Goal: Task Accomplishment & Management: Use online tool/utility

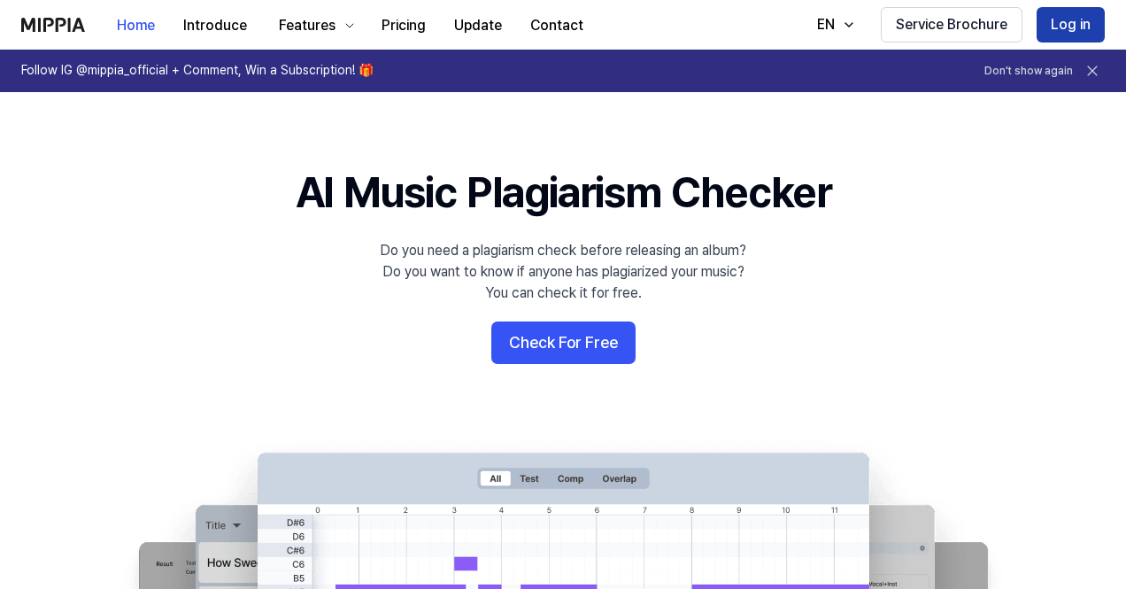
click at [1071, 35] on button "Log in" at bounding box center [1071, 24] width 68 height 35
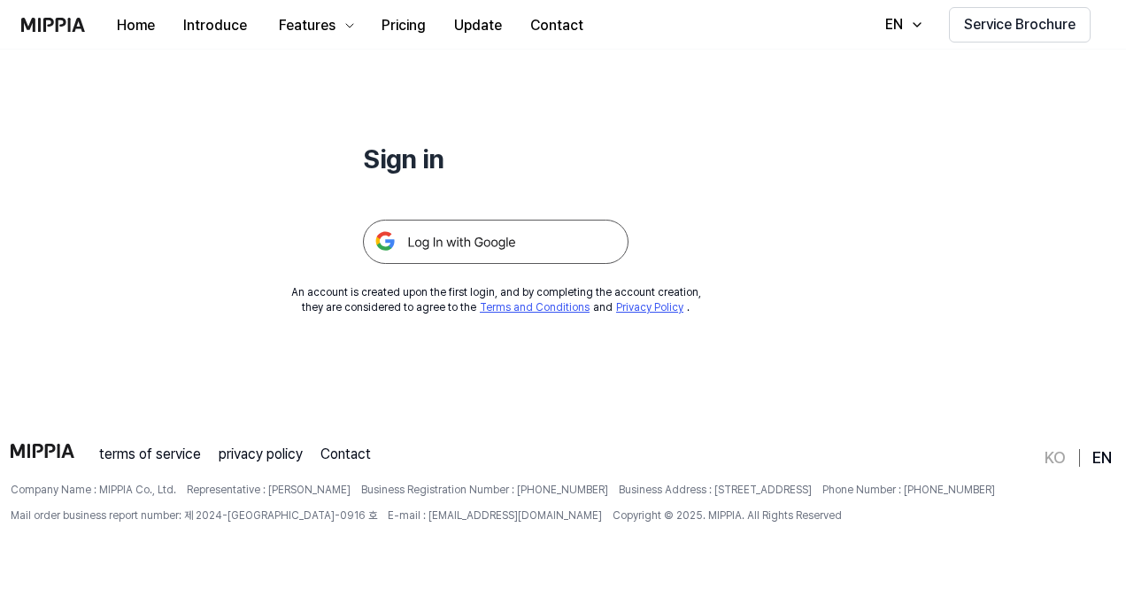
scroll to position [170, 0]
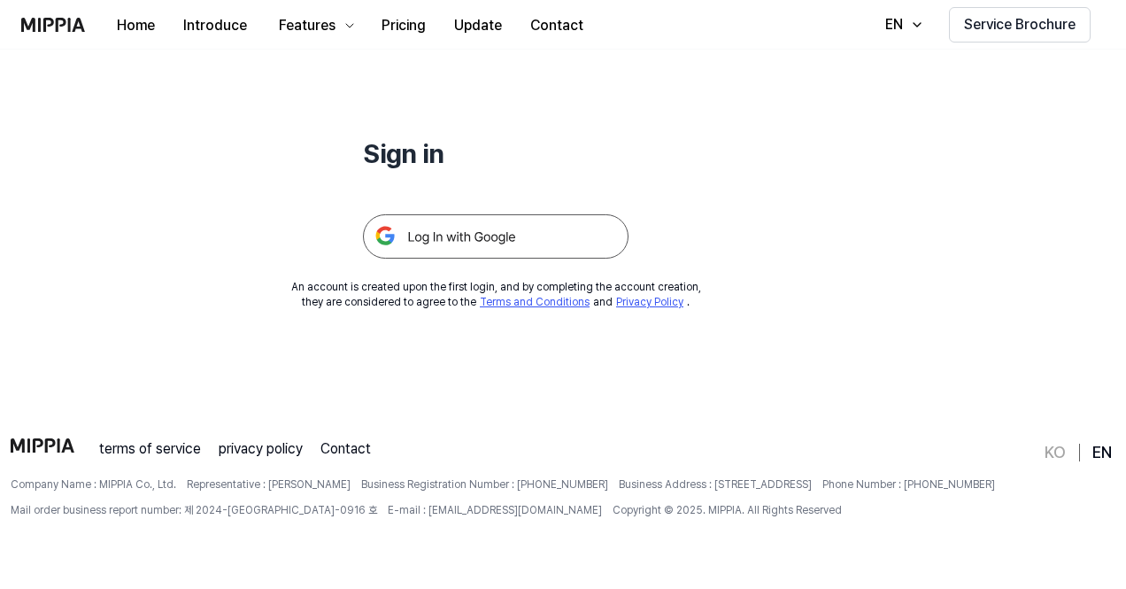
click at [444, 216] on img at bounding box center [496, 236] width 266 height 44
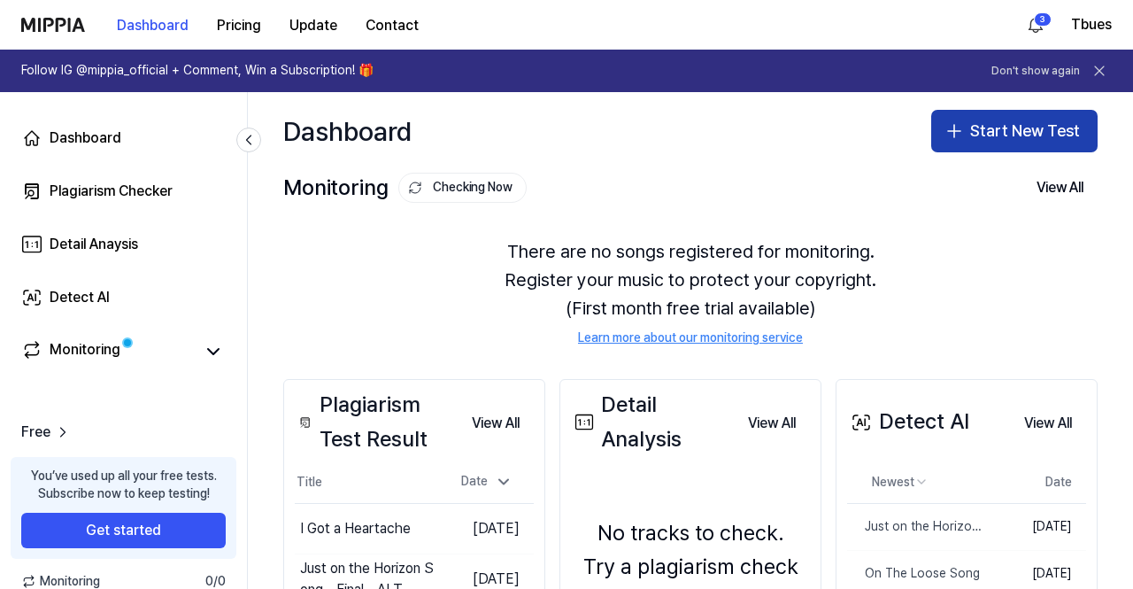
click at [967, 119] on button "Start New Test" at bounding box center [1014, 131] width 166 height 43
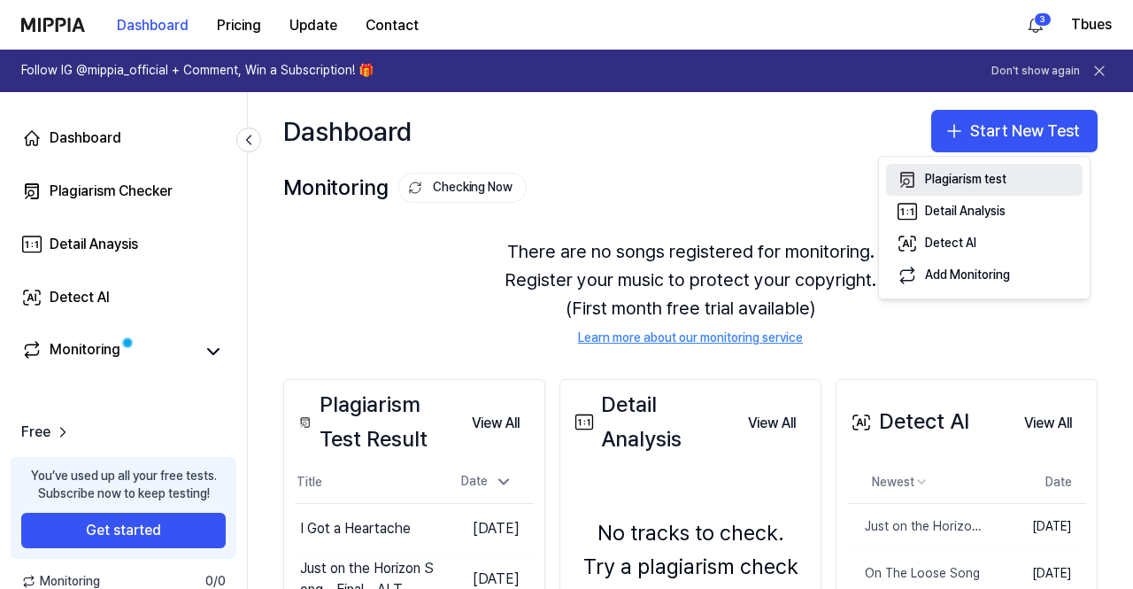
click at [976, 178] on div "Plagiarism test" at bounding box center [965, 180] width 81 height 18
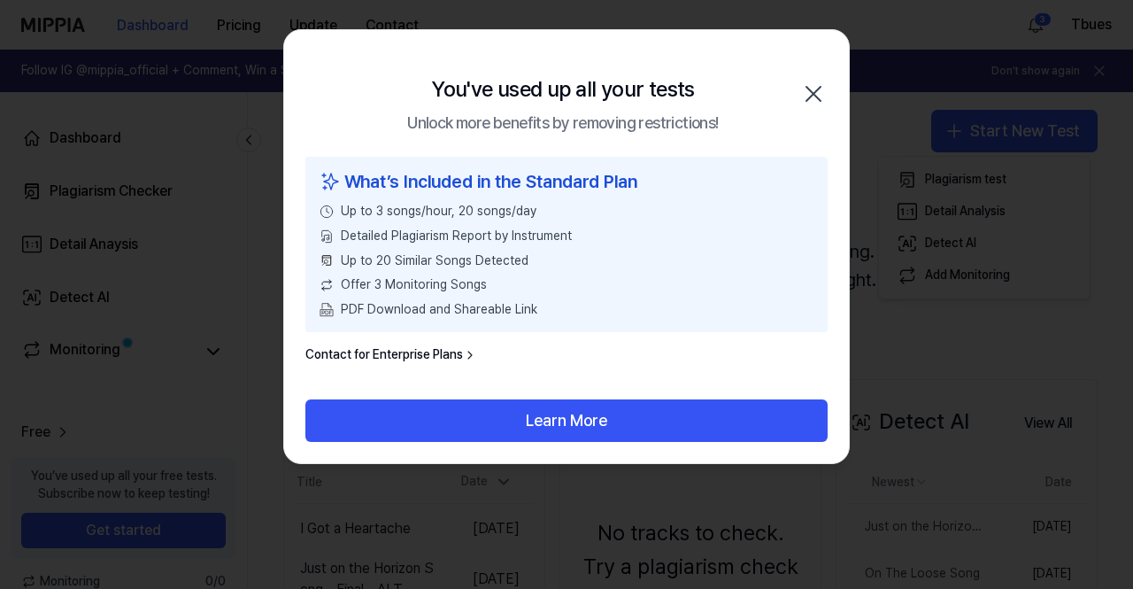
click at [488, 182] on div "What’s Included in the Standard Plan" at bounding box center [567, 181] width 494 height 28
click at [620, 176] on div "What’s Included in the Standard Plan" at bounding box center [567, 181] width 494 height 28
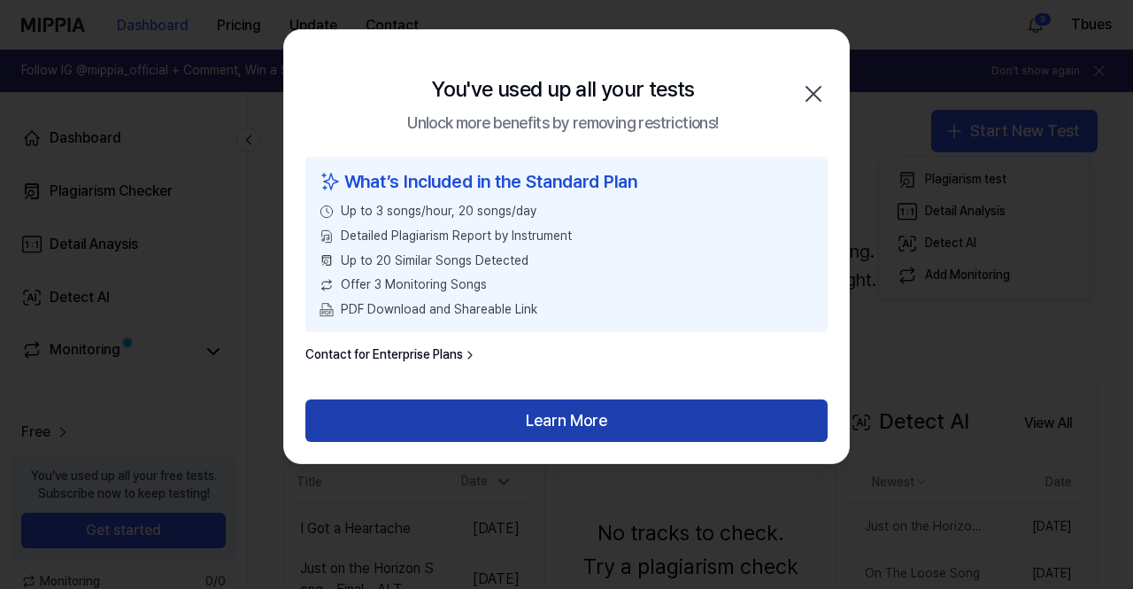
click at [622, 415] on button "Learn More" at bounding box center [566, 420] width 522 height 43
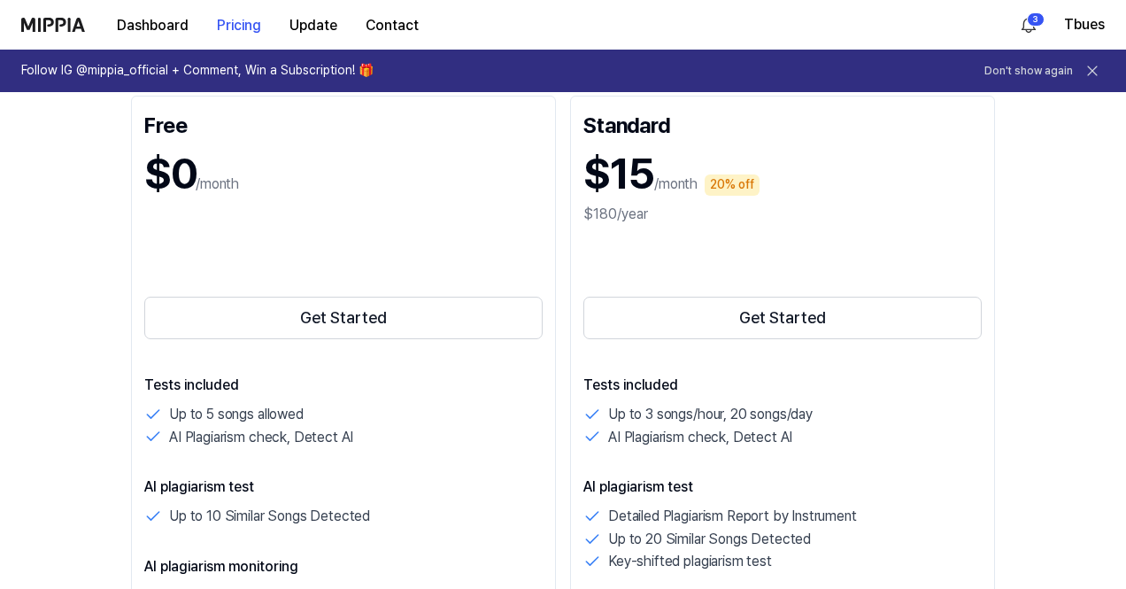
scroll to position [266, 0]
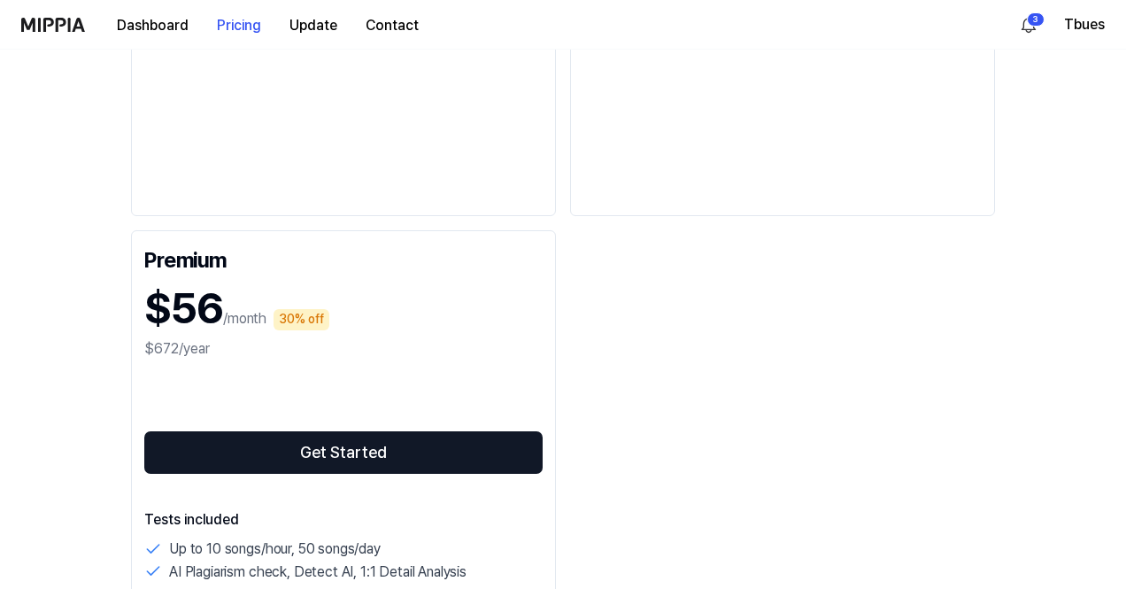
drag, startPoint x: 799, startPoint y: 398, endPoint x: 812, endPoint y: 203, distance: 196.1
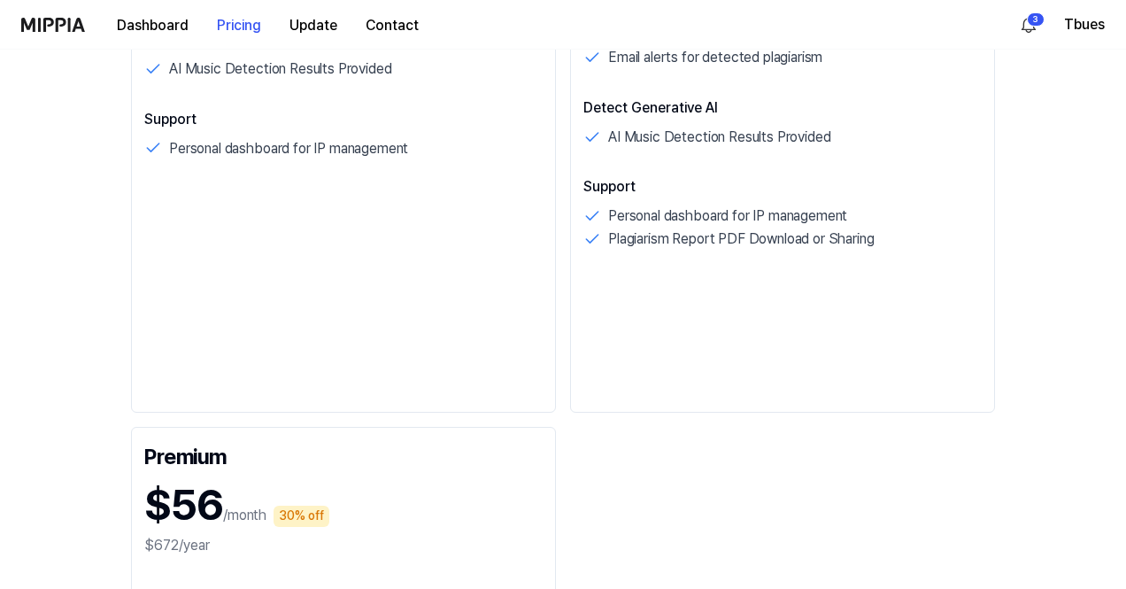
drag, startPoint x: 893, startPoint y: 400, endPoint x: 931, endPoint y: 128, distance: 274.5
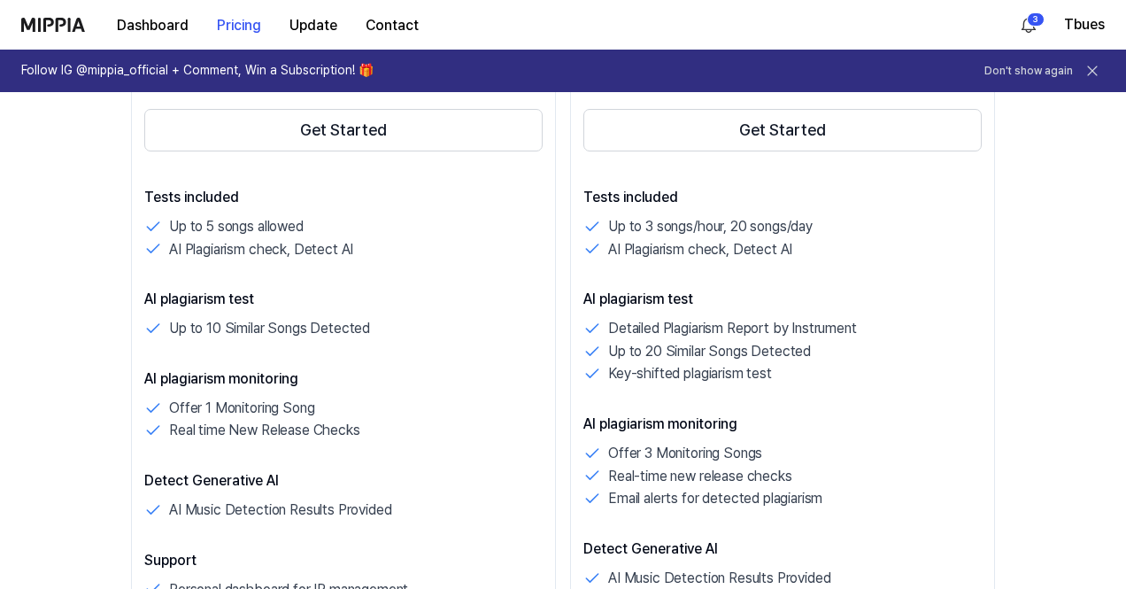
scroll to position [542, 0]
